Goal: Task Accomplishment & Management: Manage account settings

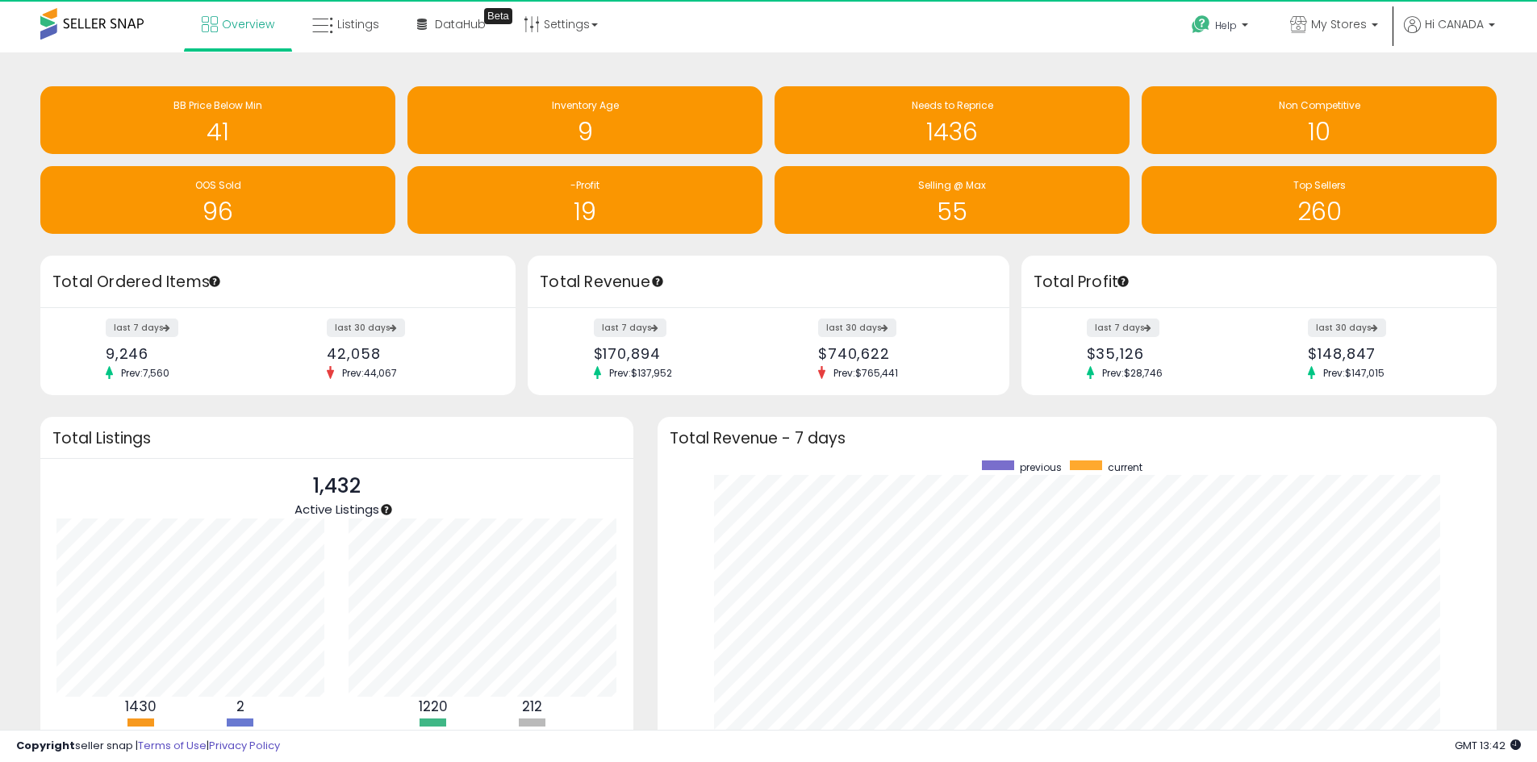
scroll to position [806308, 805806]
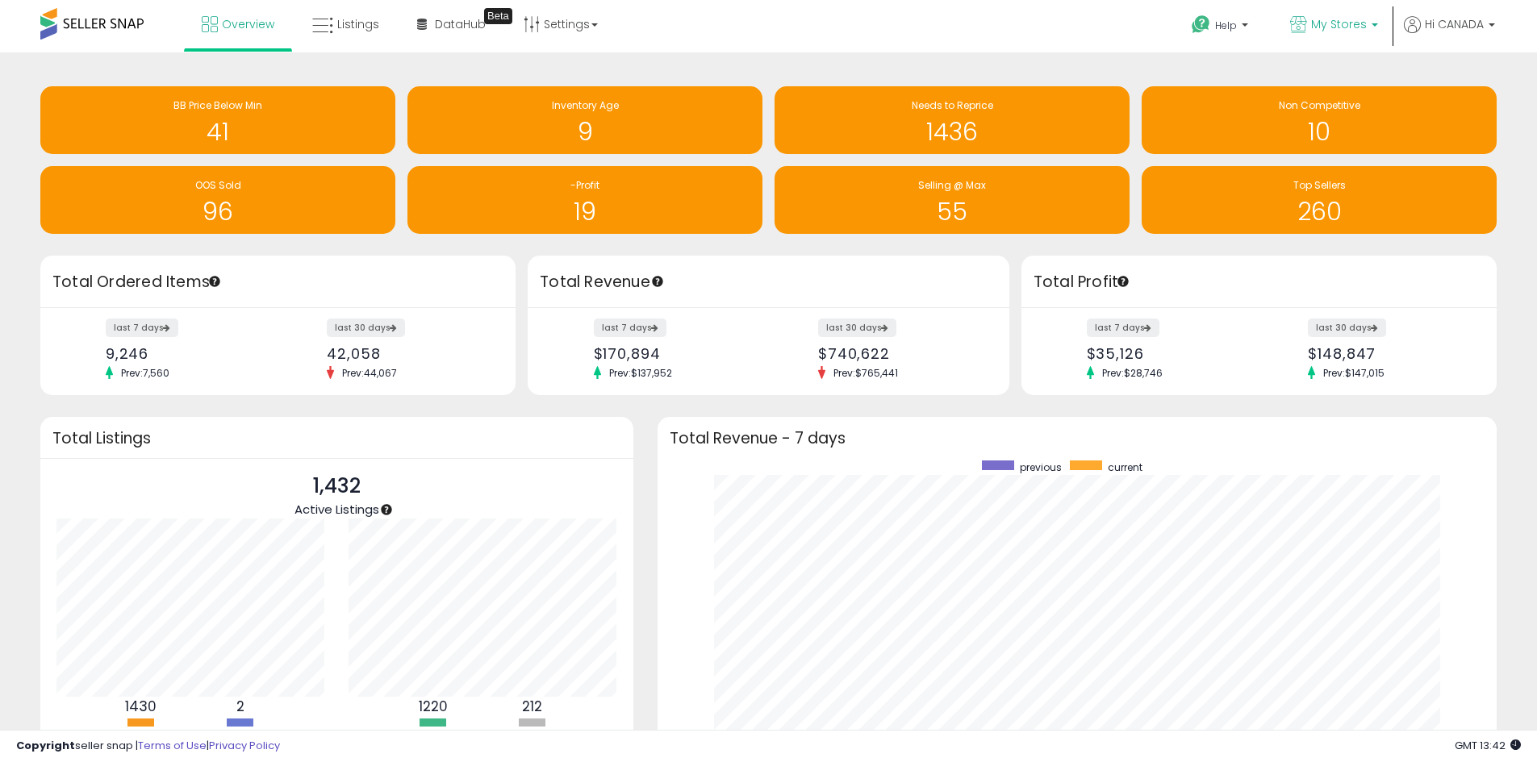
click at [1312, 30] on span "My Stores" at bounding box center [1339, 24] width 56 height 16
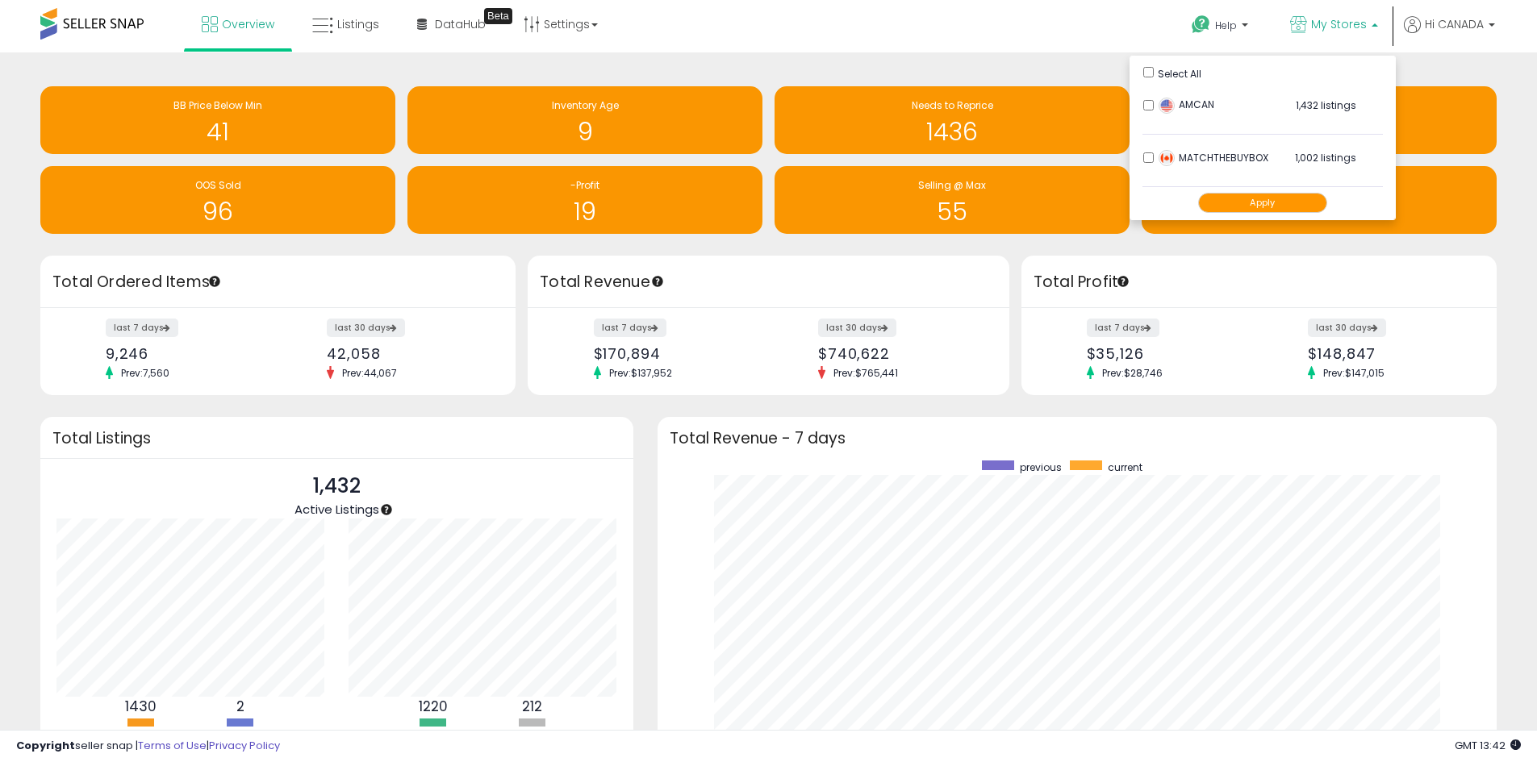
click at [1259, 206] on button "Apply" at bounding box center [1262, 203] width 129 height 20
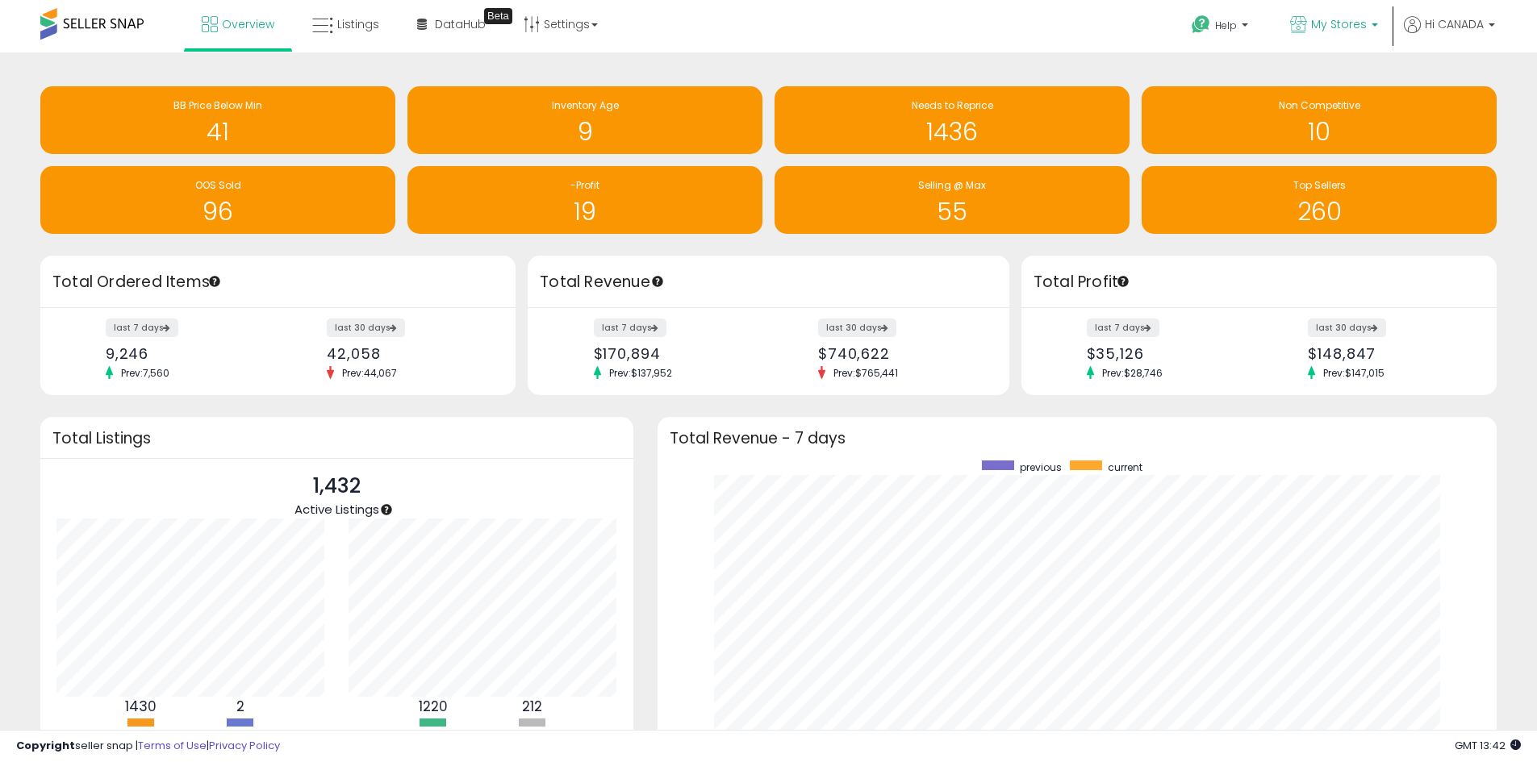
click at [1333, 23] on span "My Stores" at bounding box center [1339, 24] width 56 height 16
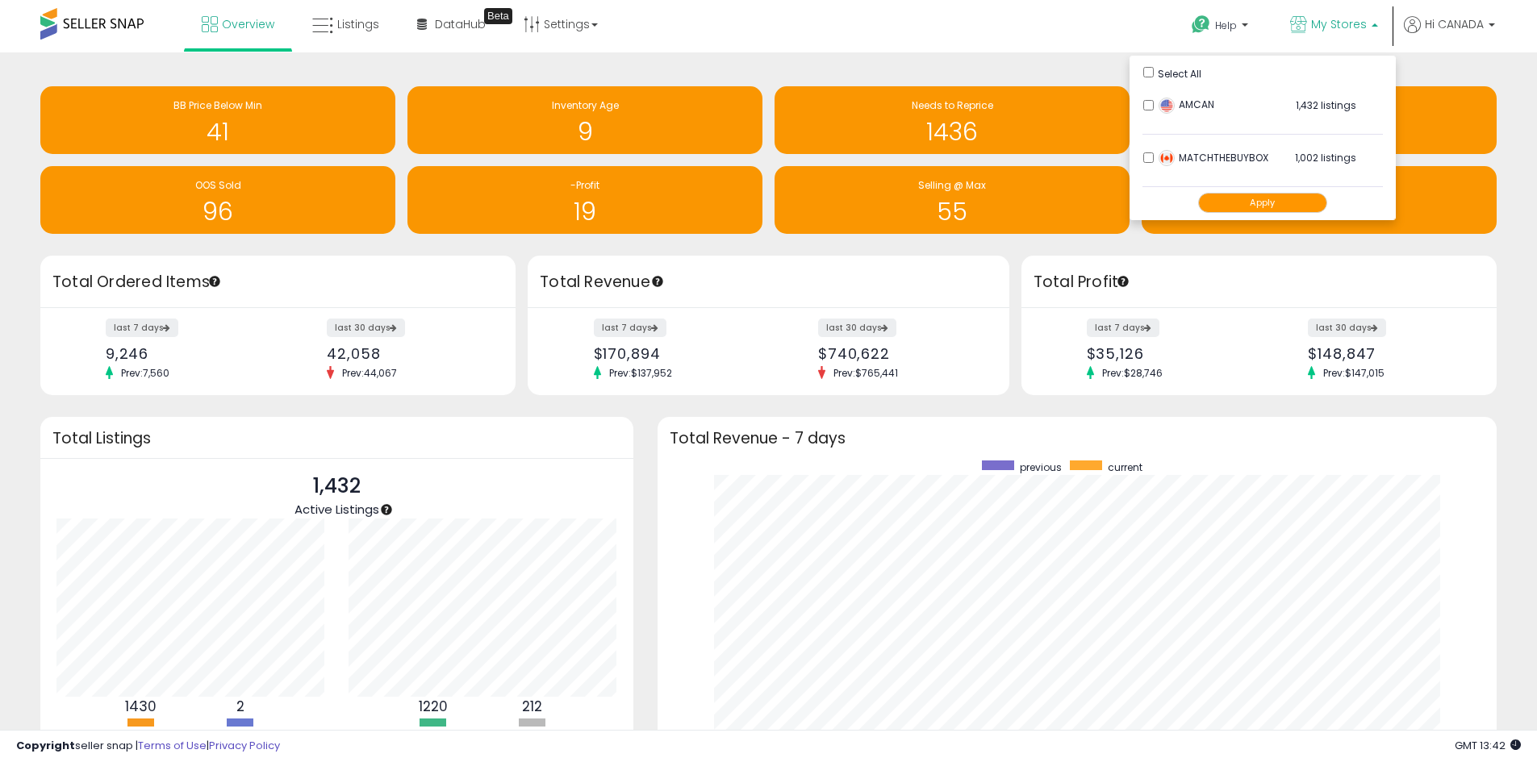
click at [1262, 206] on button "Apply" at bounding box center [1262, 203] width 129 height 20
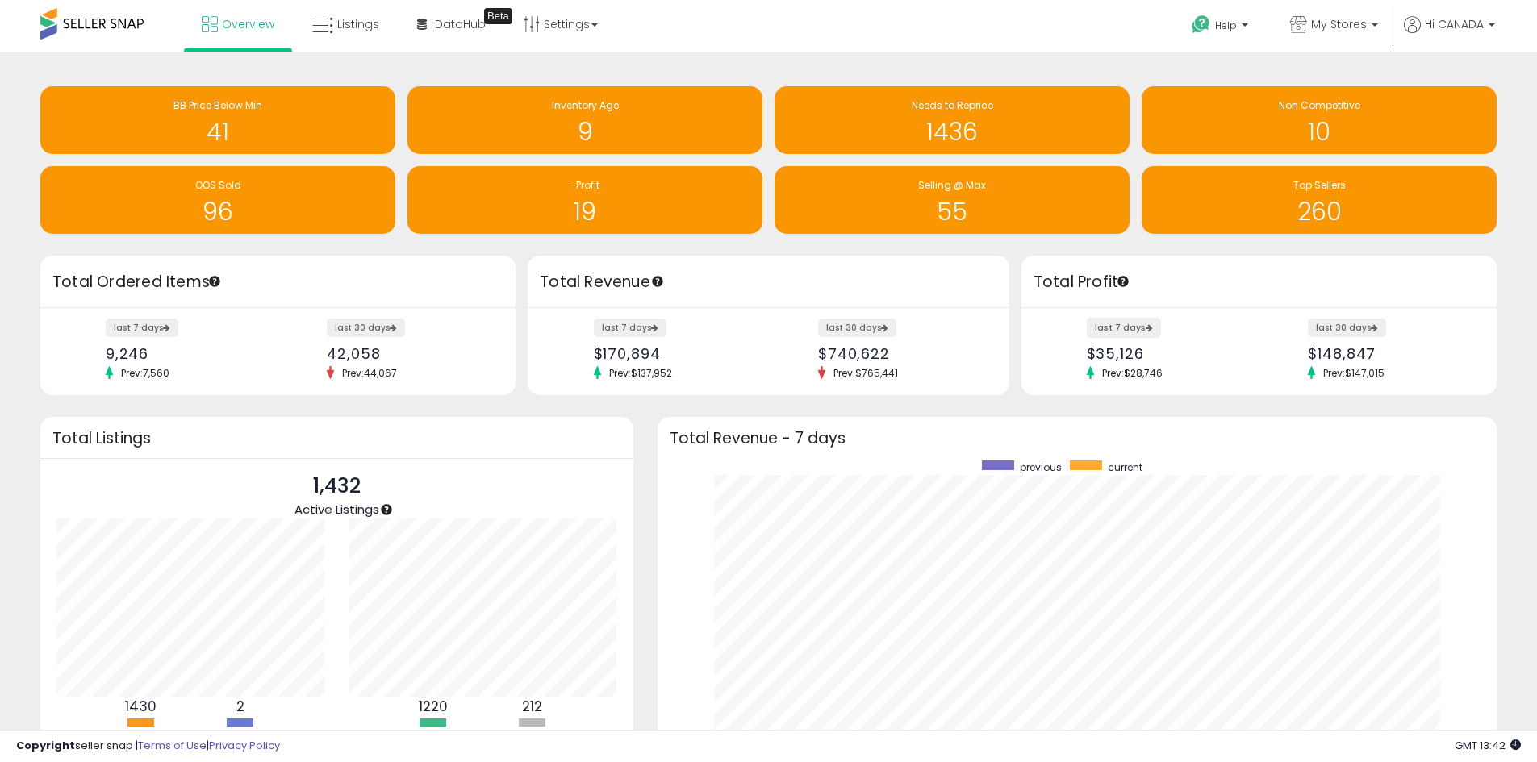
click at [1112, 327] on label "last 7 days" at bounding box center [1124, 328] width 74 height 20
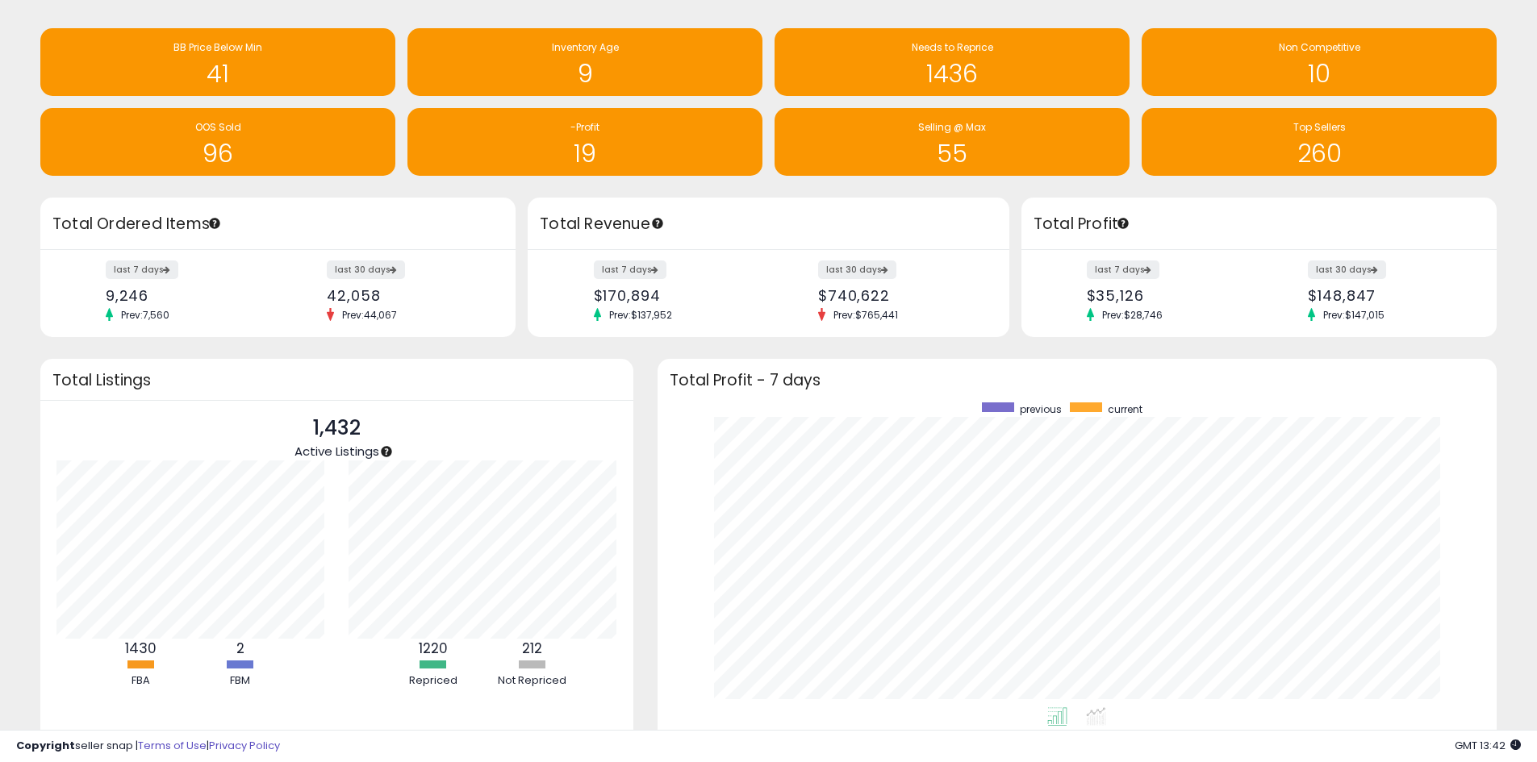
scroll to position [81, 0]
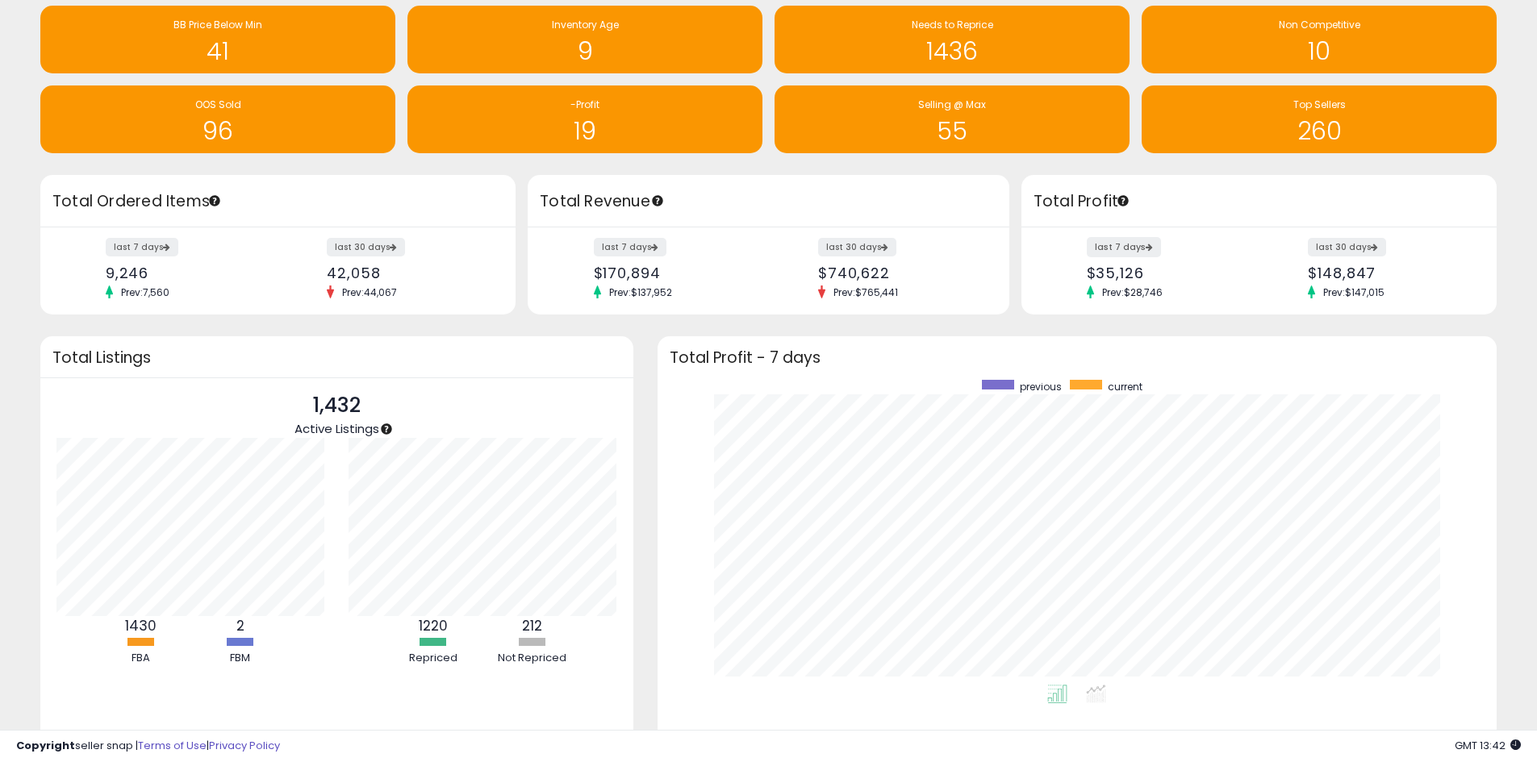
click at [1115, 248] on label "last 7 days" at bounding box center [1124, 247] width 74 height 20
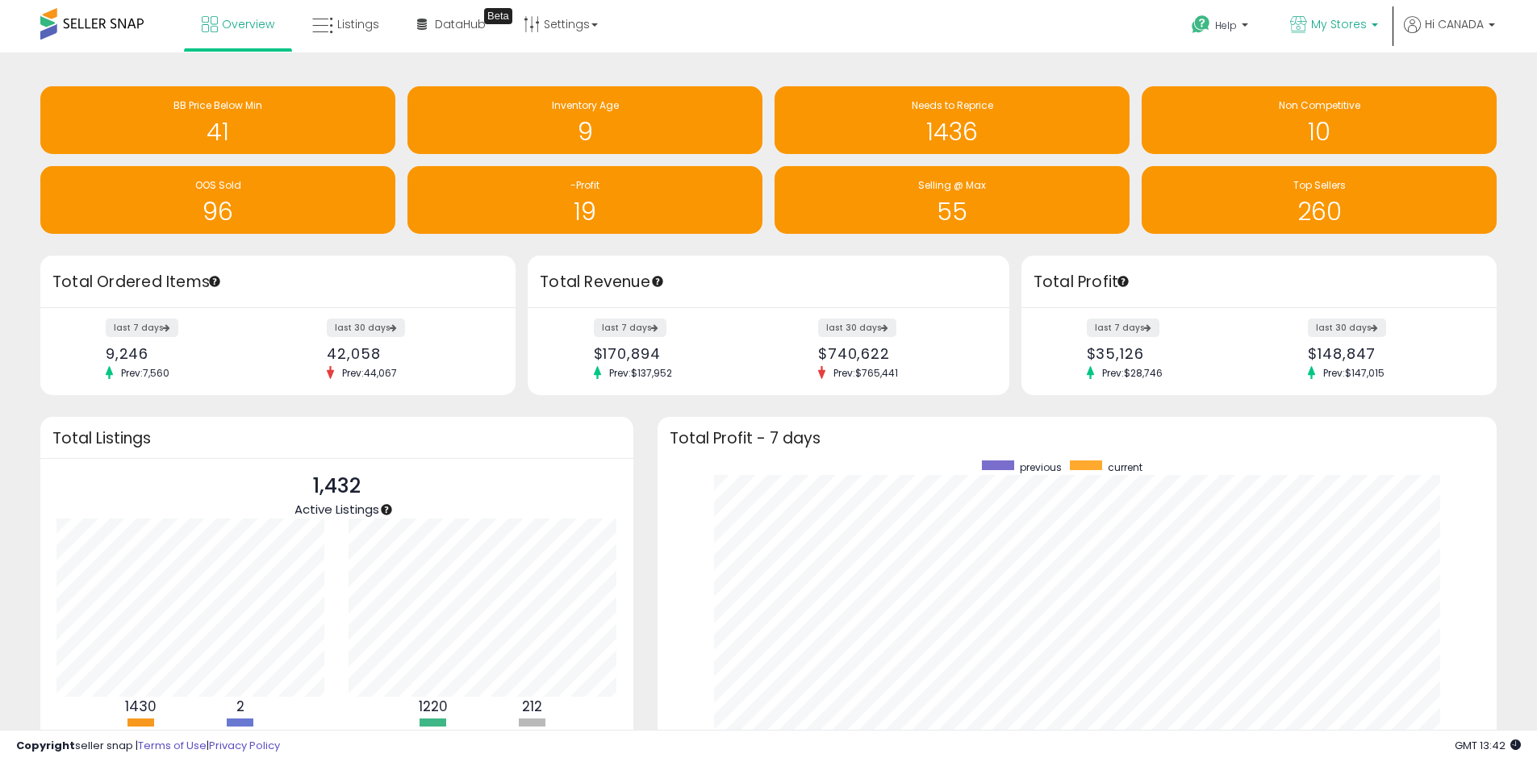
click at [1342, 23] on span "My Stores" at bounding box center [1339, 24] width 56 height 16
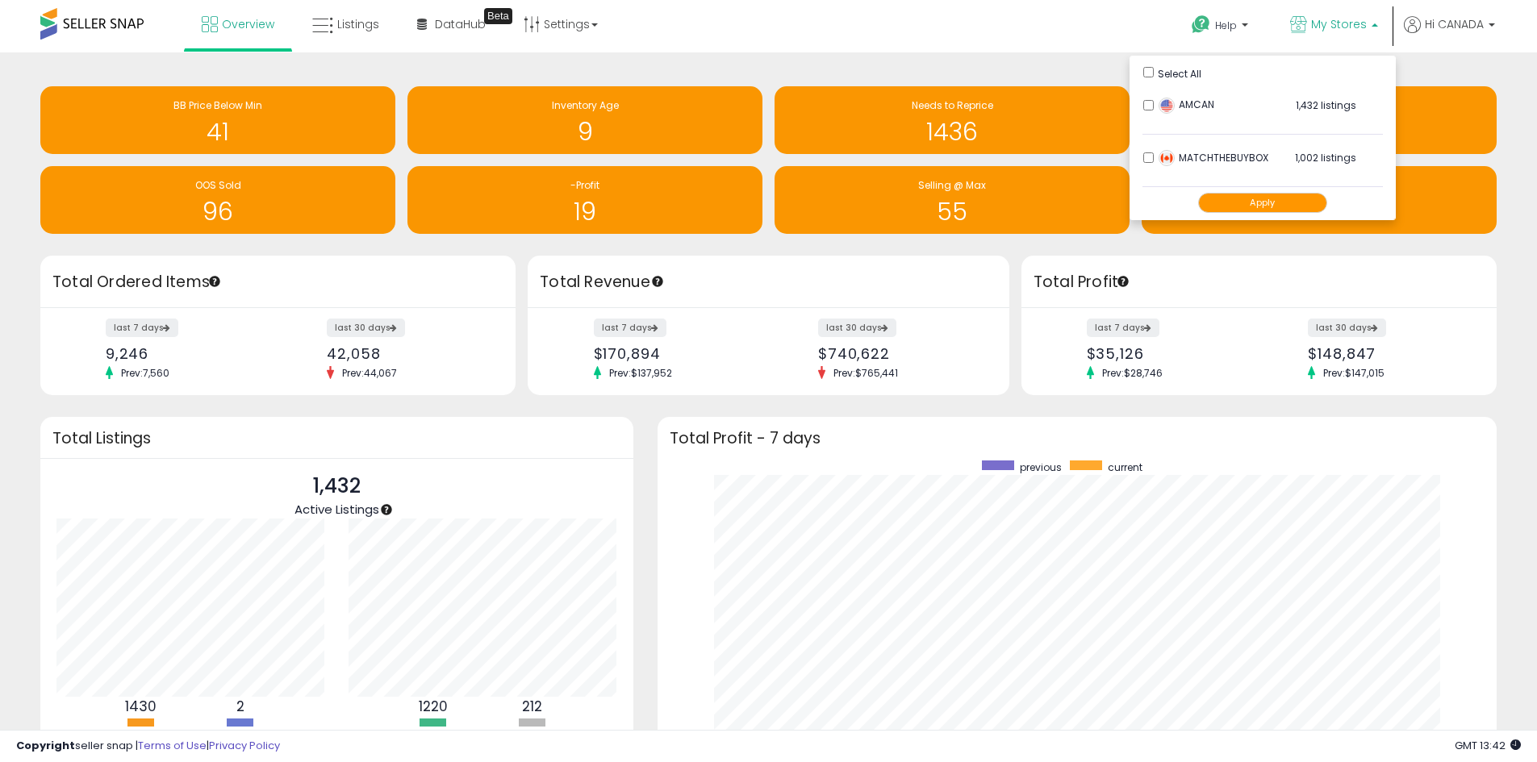
click at [1237, 203] on button "Apply" at bounding box center [1262, 203] width 129 height 20
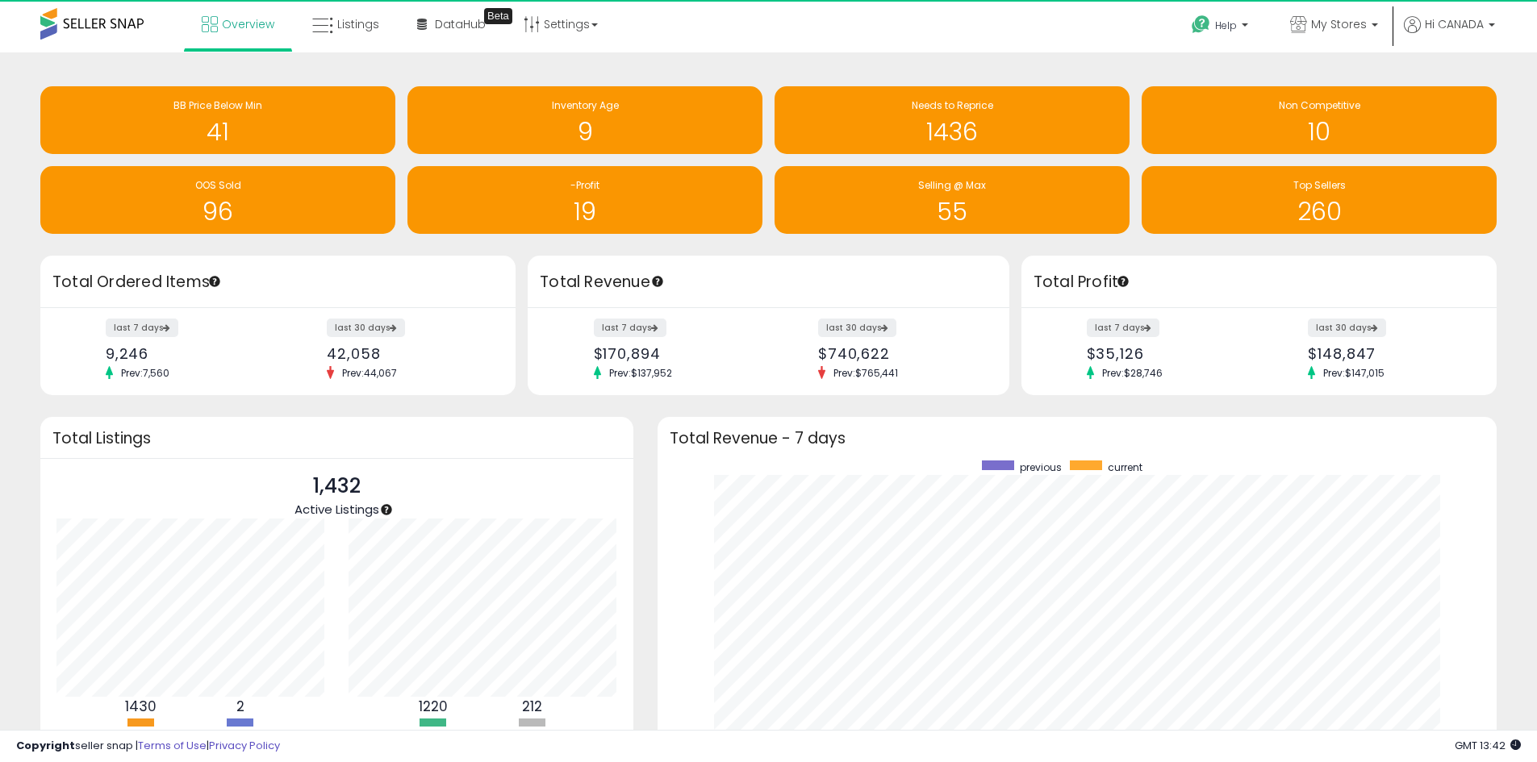
scroll to position [806308, 805806]
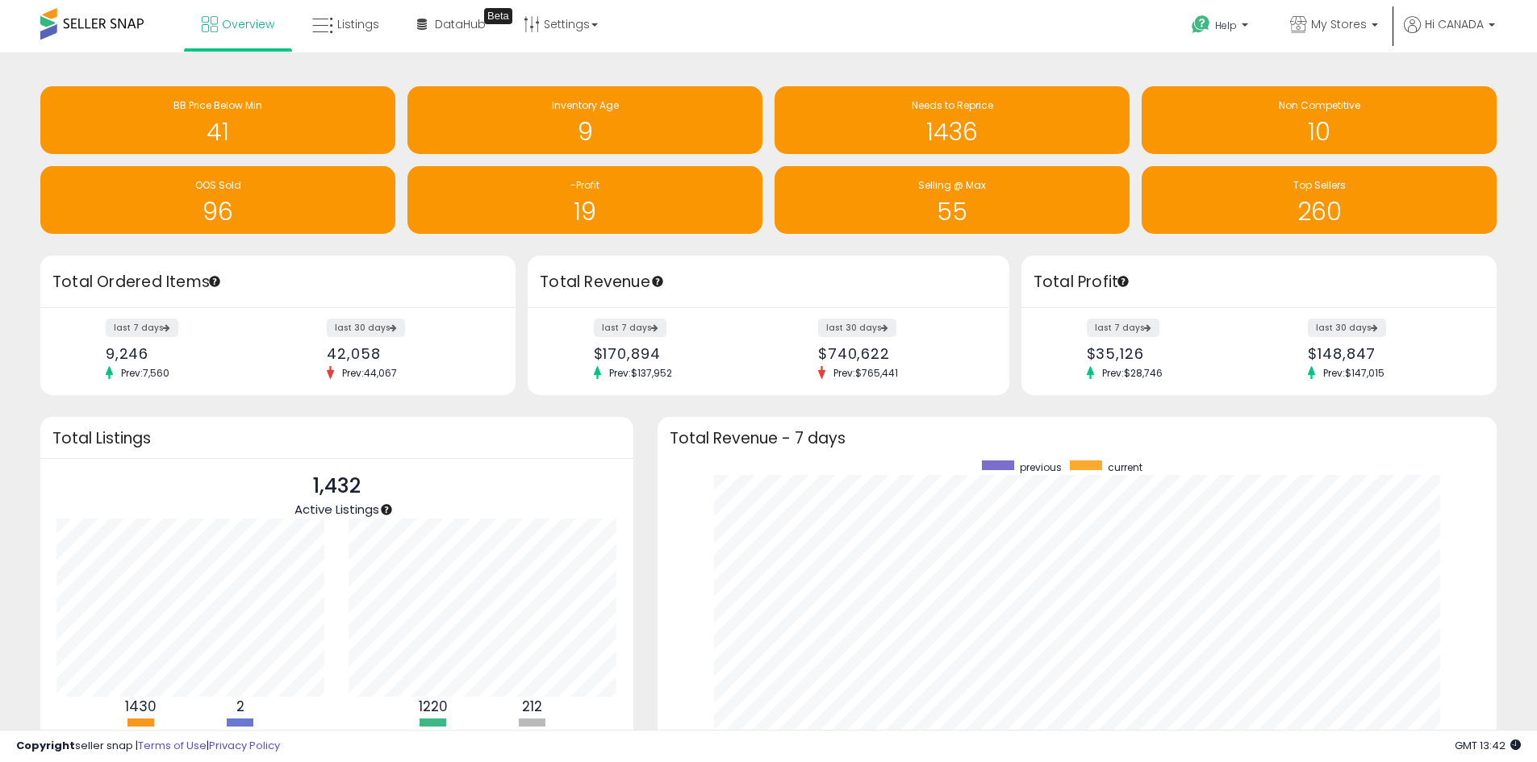
click at [1128, 339] on div "last 7 days $35,126 Prev: $28,746" at bounding box center [1166, 350] width 185 height 60
click at [1128, 332] on label "last 7 days" at bounding box center [1124, 328] width 74 height 20
click at [621, 336] on label "last 7 days" at bounding box center [631, 328] width 74 height 20
click at [1347, 30] on span "My Stores" at bounding box center [1339, 24] width 56 height 16
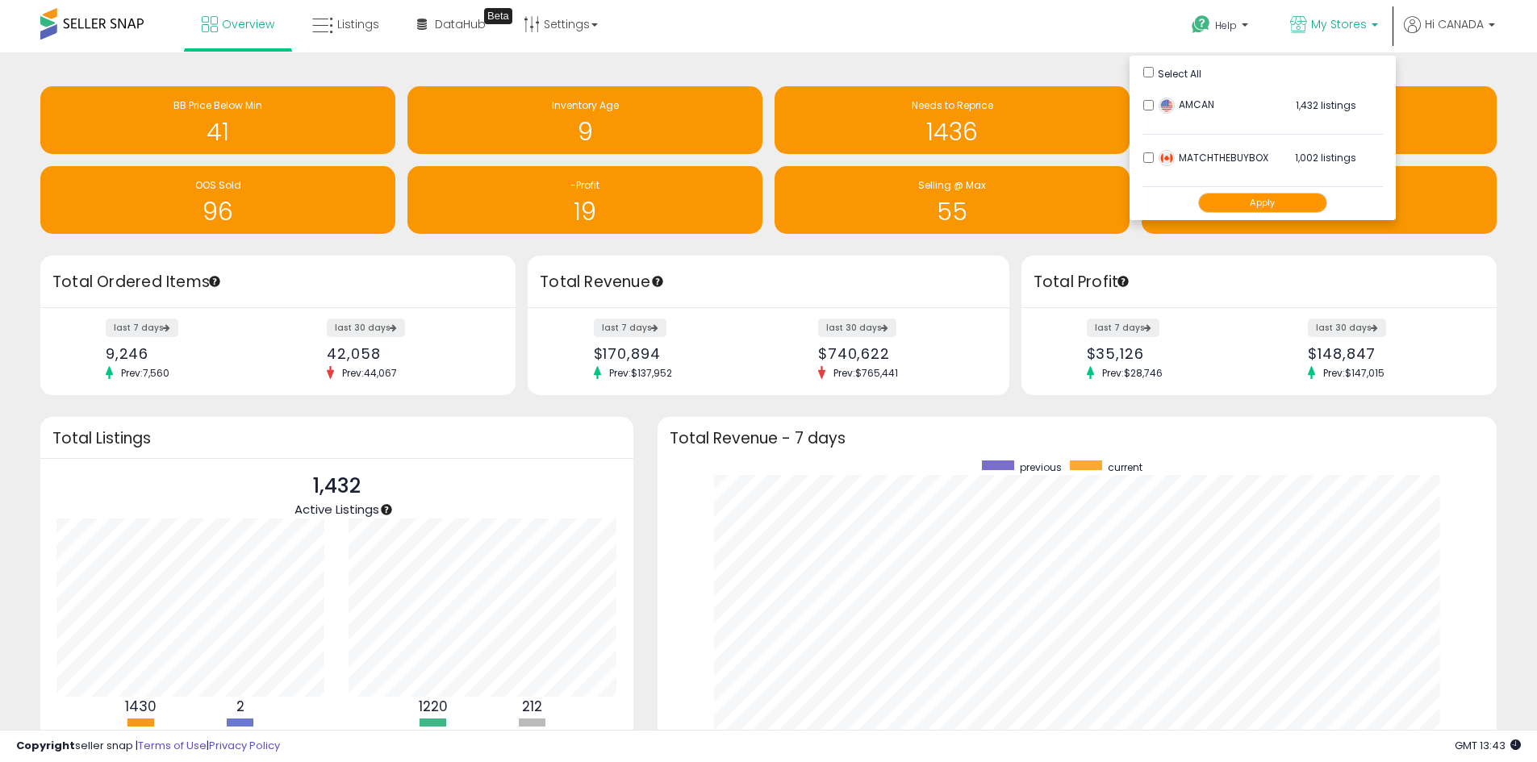
click at [1151, 94] on li "AMCAN 1,432 listings" at bounding box center [1262, 110] width 240 height 50
click at [1244, 204] on button "Apply" at bounding box center [1262, 203] width 129 height 20
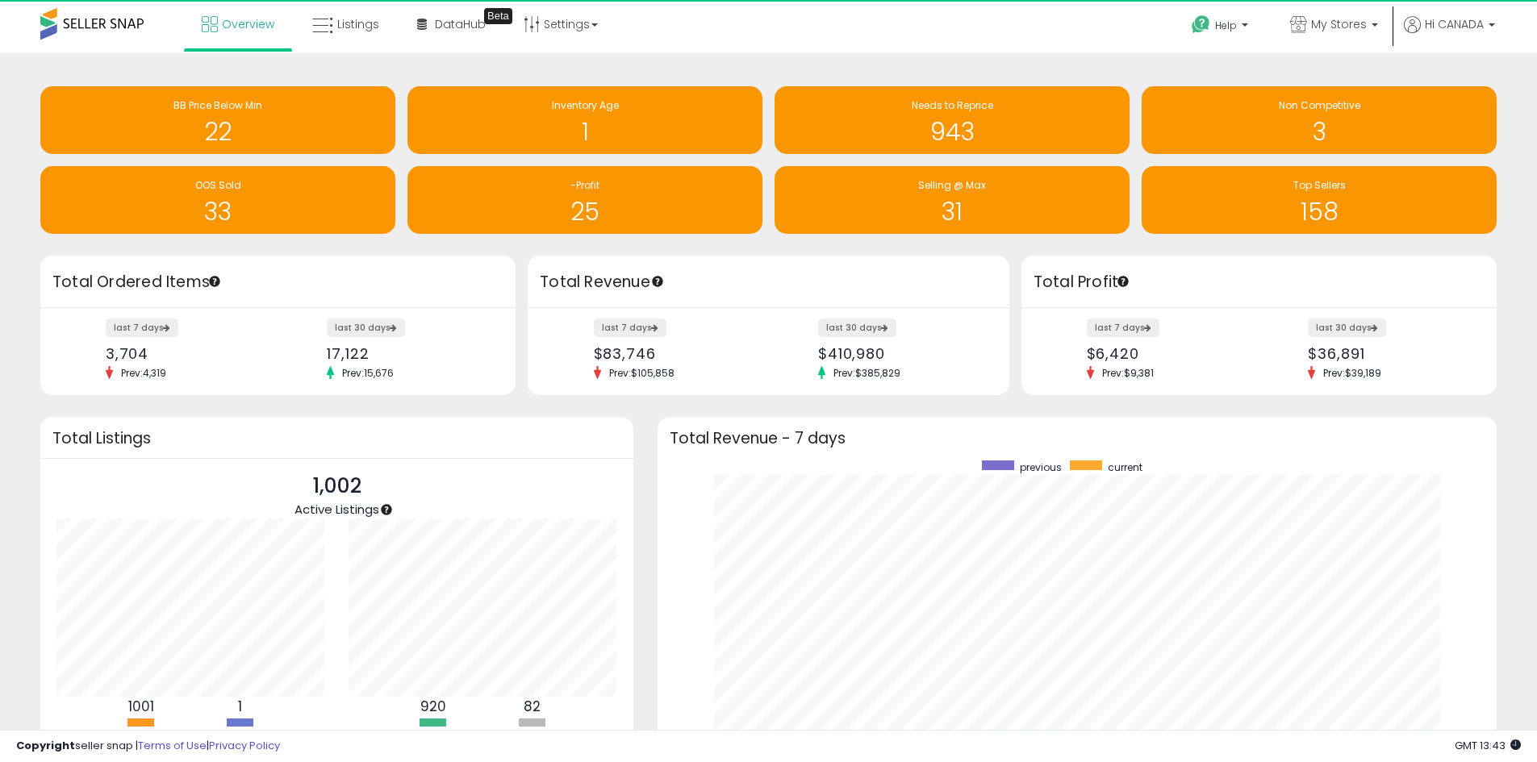
scroll to position [806308, 805806]
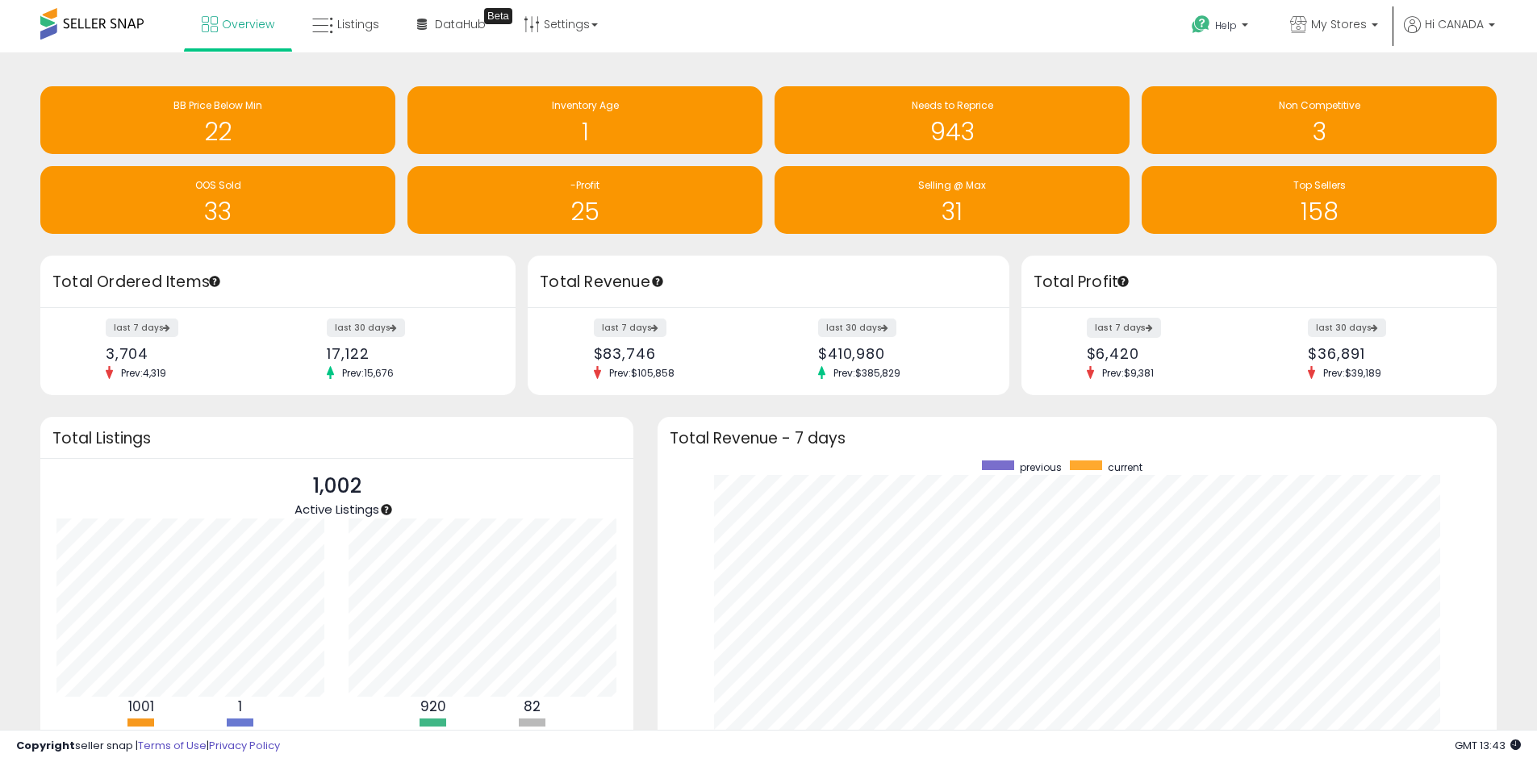
click at [1133, 322] on label "last 7 days" at bounding box center [1124, 328] width 74 height 20
click at [626, 325] on label "last 7 days" at bounding box center [631, 328] width 74 height 20
